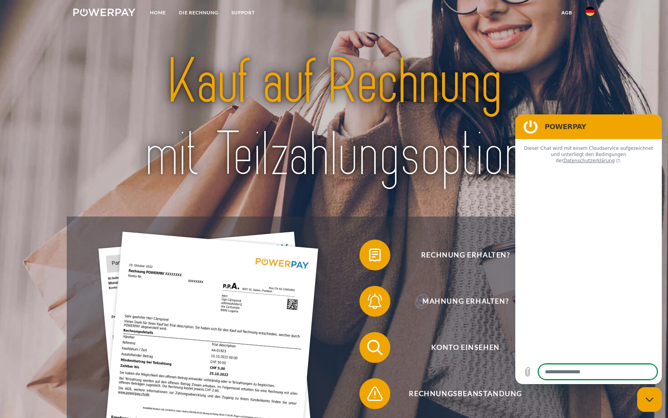
type textarea "*"
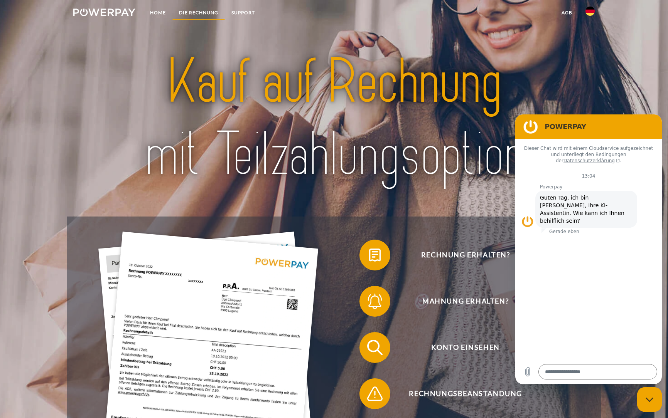
click at [205, 12] on link "DIE RECHNUNG" at bounding box center [198, 13] width 52 height 14
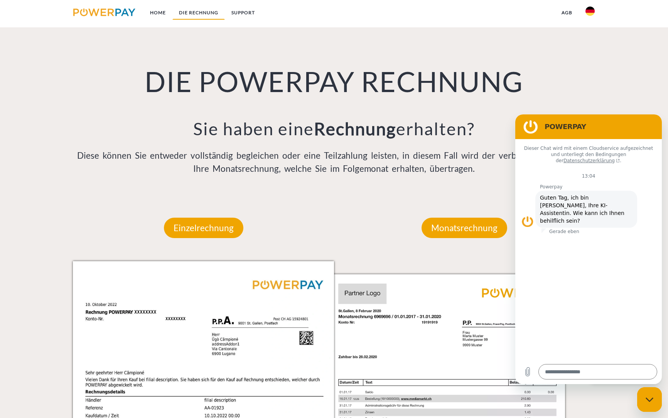
scroll to position [585, 0]
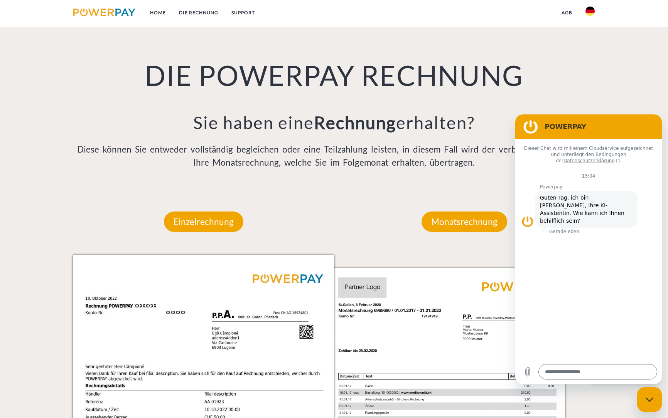
click at [302, 219] on div "Einzelrechnung Einzelrechnung Rechnungs- und Kontonummer Ihre Rechnungs –und Ko…" at bounding box center [203, 407] width 261 height 437
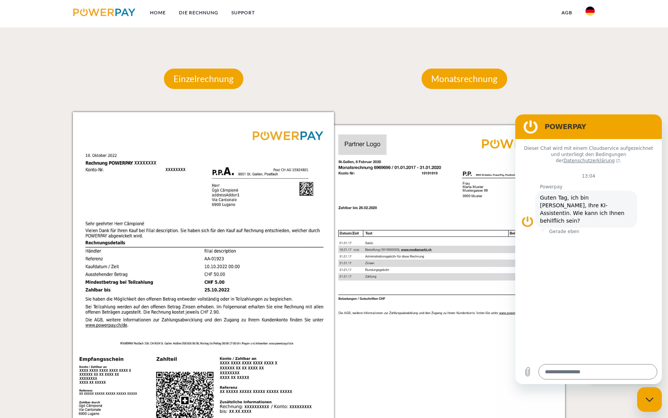
scroll to position [723, 0]
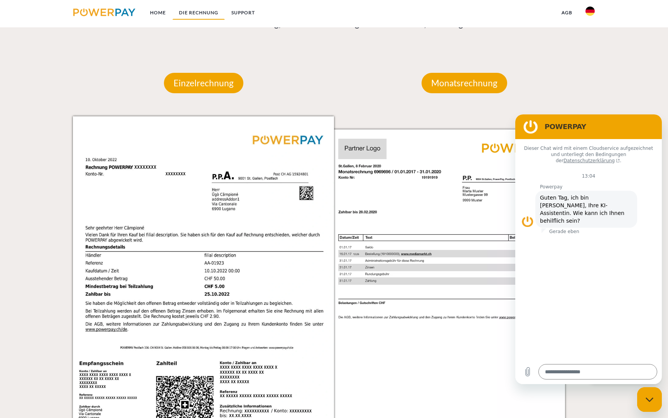
click at [204, 11] on link "DIE RECHNUNG" at bounding box center [198, 13] width 52 height 14
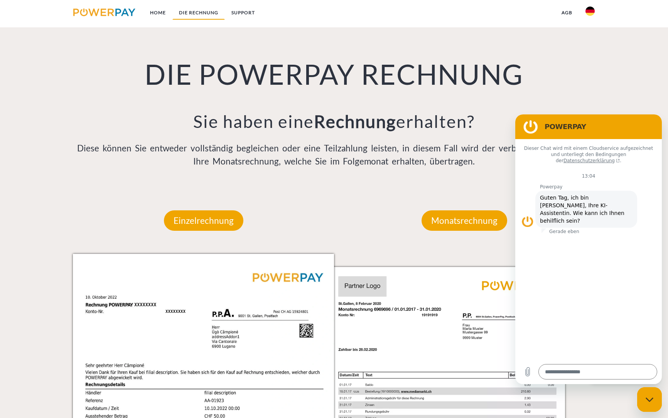
scroll to position [585, 0]
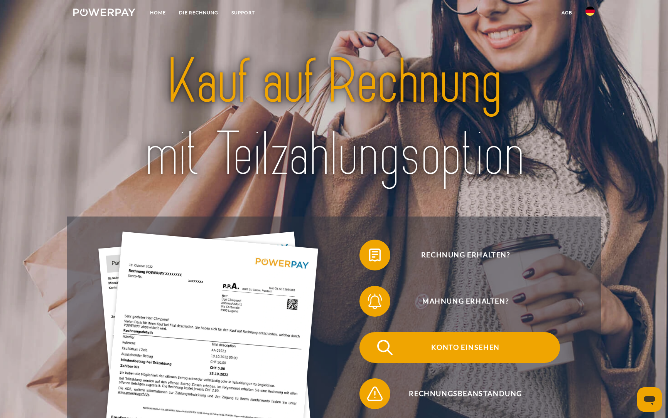
click at [468, 352] on span "Konto einsehen" at bounding box center [465, 347] width 189 height 31
